Goal: Information Seeking & Learning: Learn about a topic

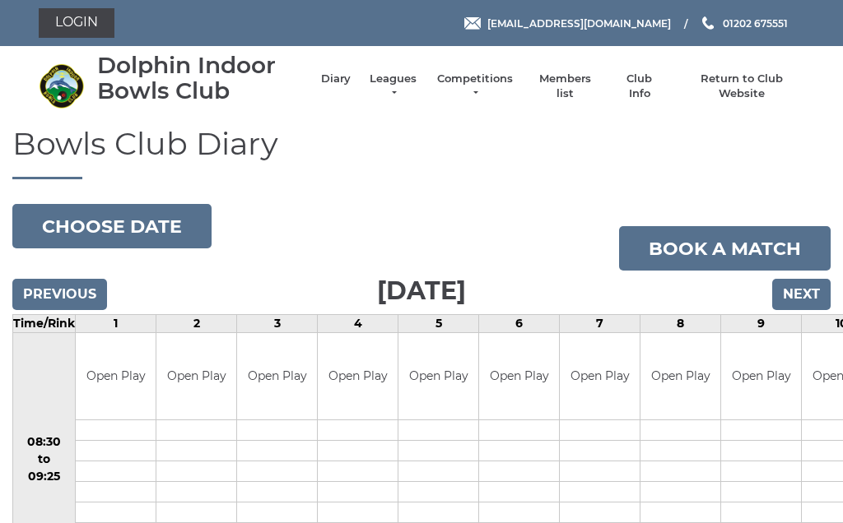
click at [407, 80] on li "Leagues Club leagues - Winter 2025/2026 Club leagues - Summer 2025 Club leagues…" at bounding box center [385, 86] width 68 height 46
click at [397, 78] on li "Leagues Club leagues - Winter 2025/2026 Club leagues - Summer 2025 Club leagues…" at bounding box center [385, 86] width 68 height 46
click at [403, 88] on link "Leagues" at bounding box center [393, 87] width 52 height 30
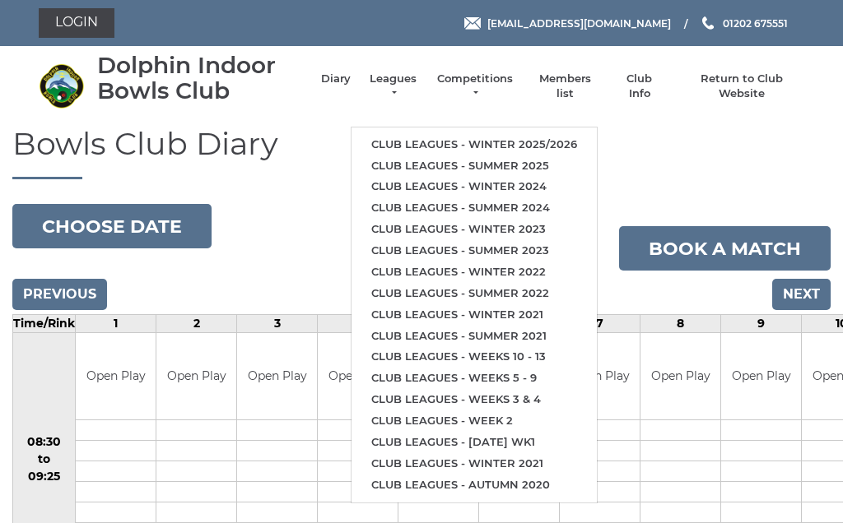
click at [483, 136] on link "Club leagues - Winter 2025/2026" at bounding box center [473, 144] width 245 height 21
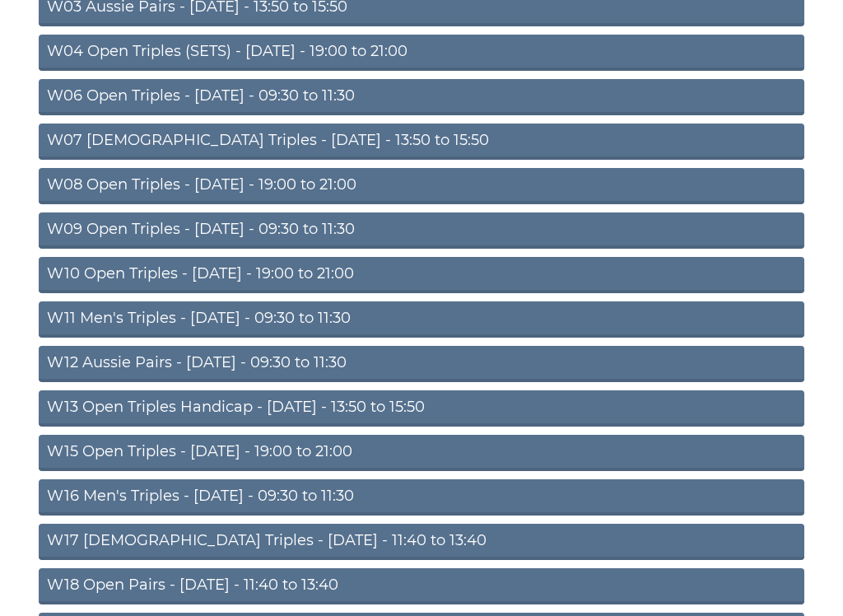
scroll to position [319, 0]
click at [263, 224] on link "W09 Open Triples - [DATE] - 09:30 to 11:30" at bounding box center [421, 230] width 765 height 36
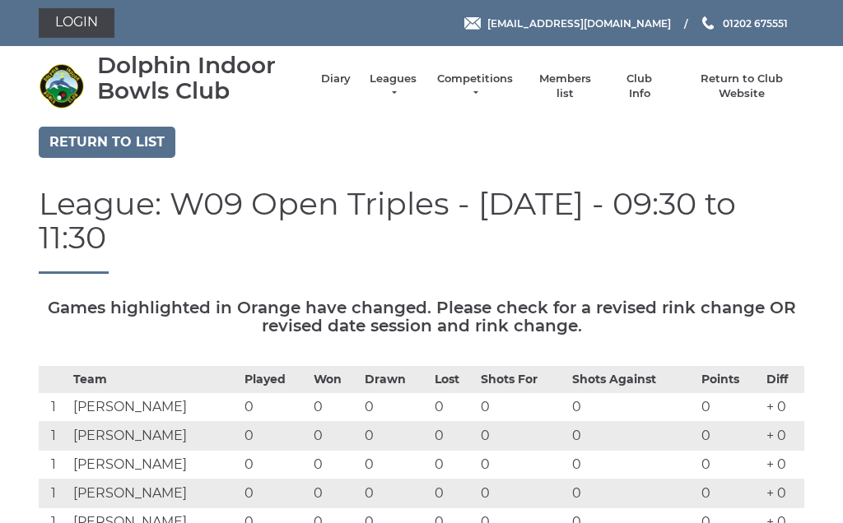
click at [116, 134] on link "Return to list" at bounding box center [107, 142] width 137 height 31
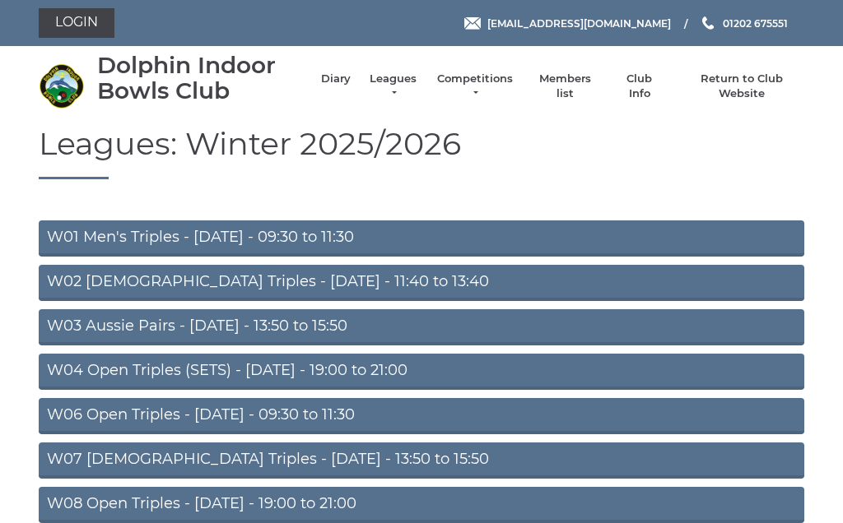
click at [251, 317] on link "W03 Aussie Pairs - Monday - 13:50 to 15:50" at bounding box center [421, 327] width 765 height 36
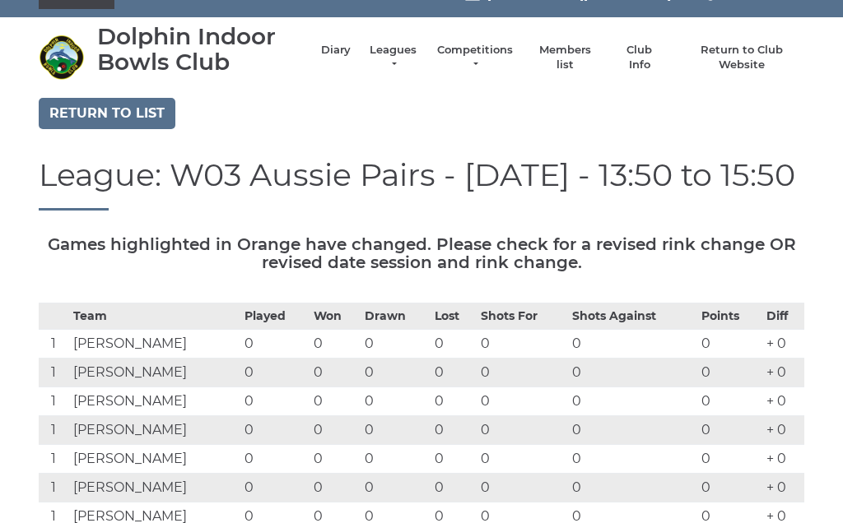
scroll to position [26, 0]
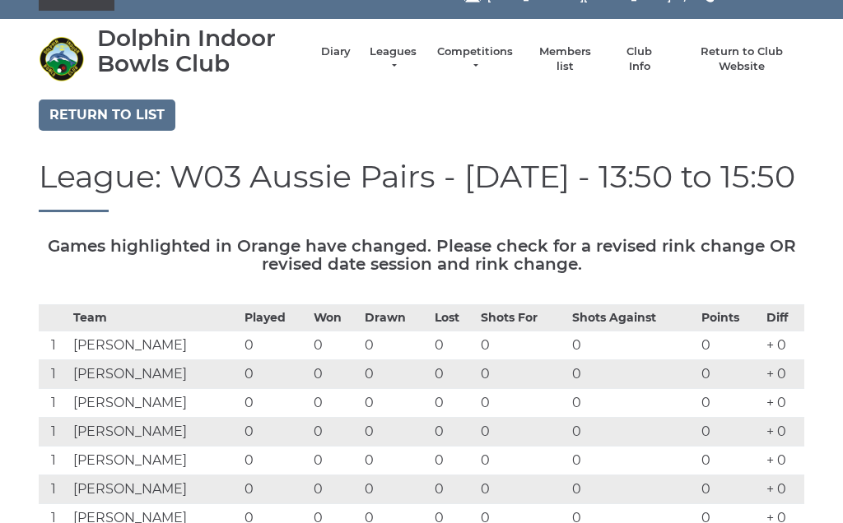
click at [113, 110] on link "Return to list" at bounding box center [107, 115] width 137 height 31
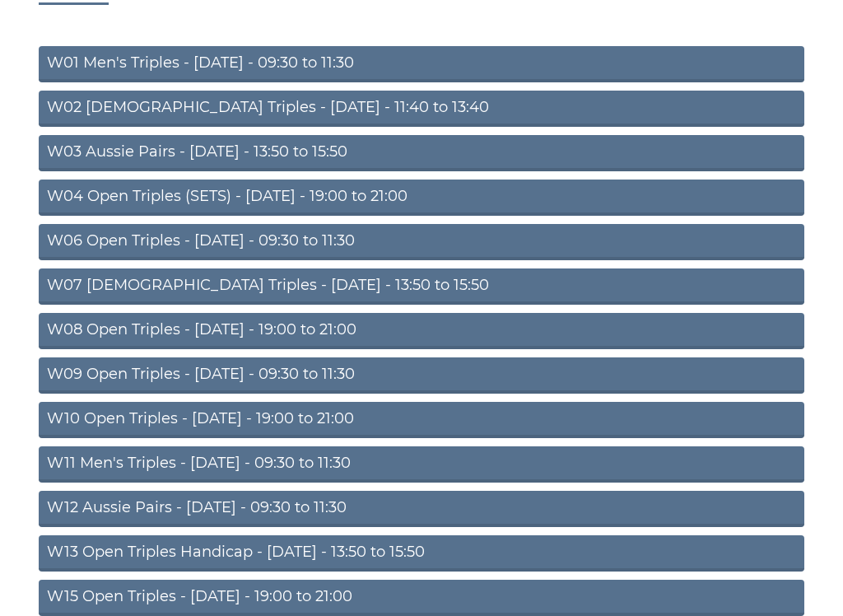
scroll to position [174, 0]
click at [256, 233] on link "W06 Open Triples - [DATE] - 09:30 to 11:30" at bounding box center [421, 242] width 765 height 36
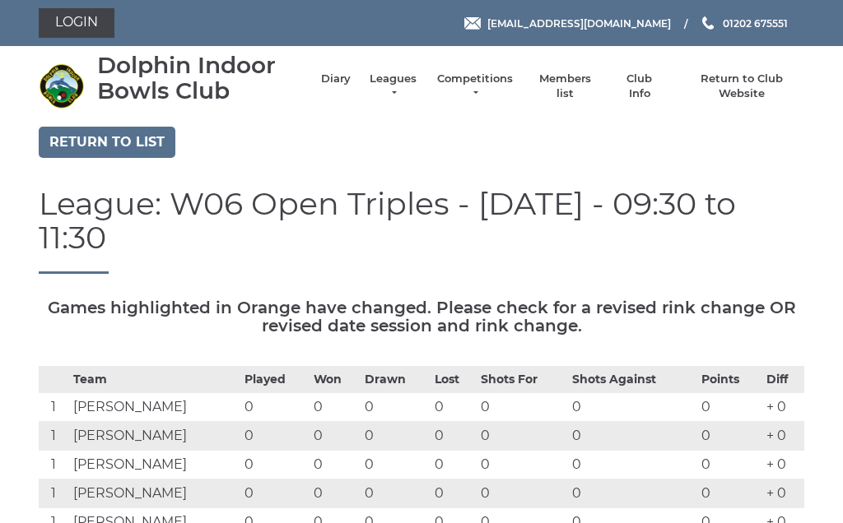
click at [122, 140] on link "Return to list" at bounding box center [107, 142] width 137 height 31
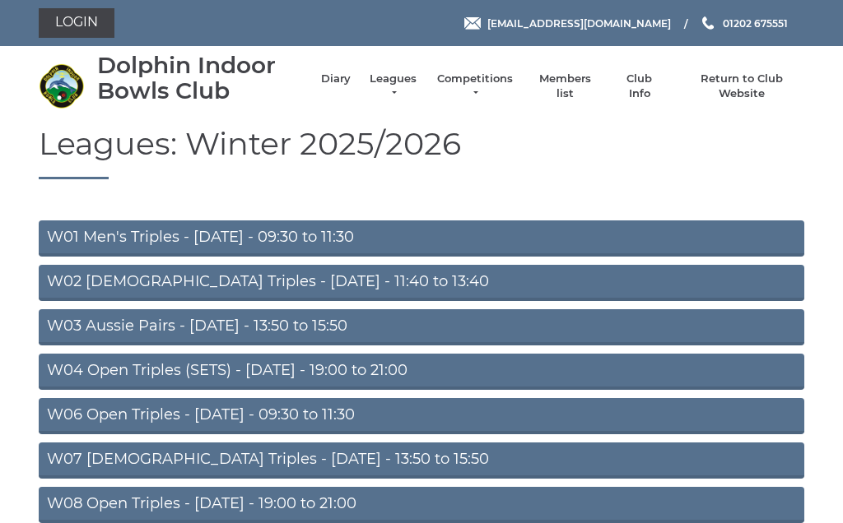
click at [398, 90] on link "Leagues" at bounding box center [393, 87] width 52 height 30
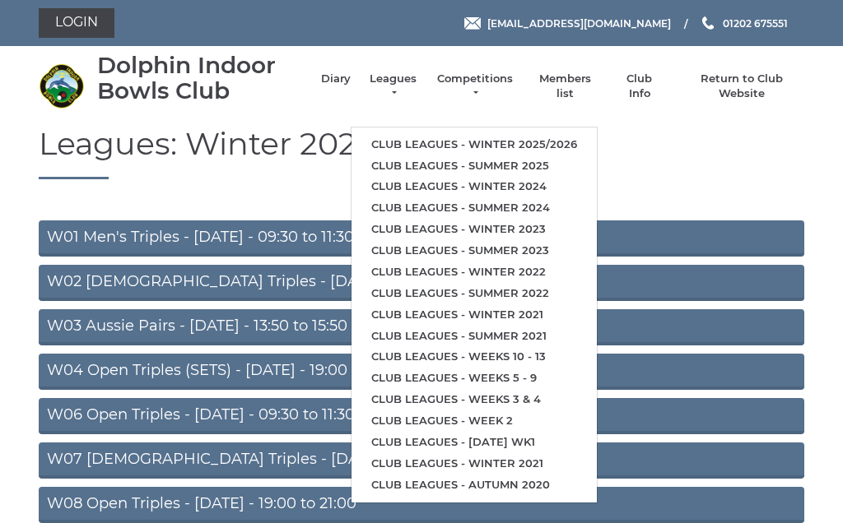
click at [425, 156] on link "Club leagues - Summer 2025" at bounding box center [473, 166] width 245 height 21
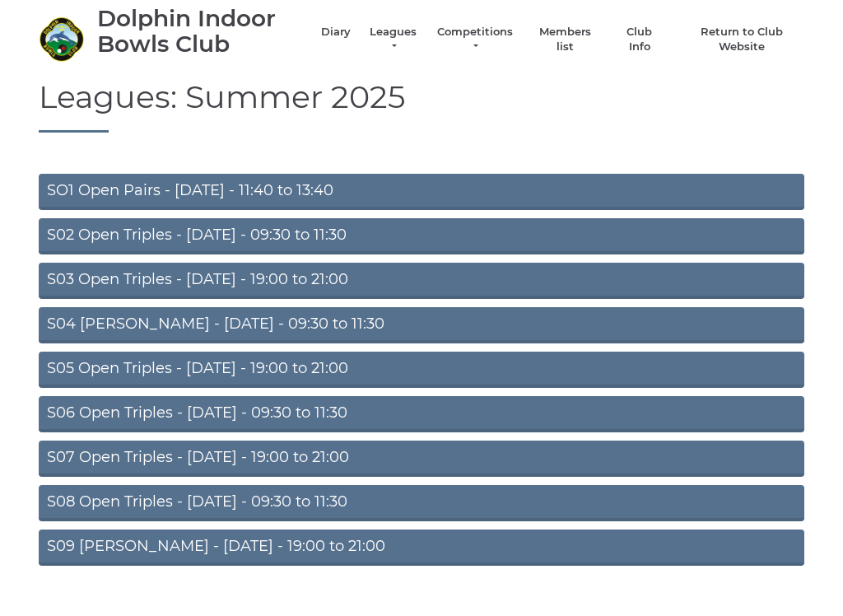
scroll to position [47, 0]
click at [266, 222] on link "S02 Open Triples - [DATE] - 09:30 to 11:30" at bounding box center [421, 236] width 765 height 36
